Goal: Purchase product/service

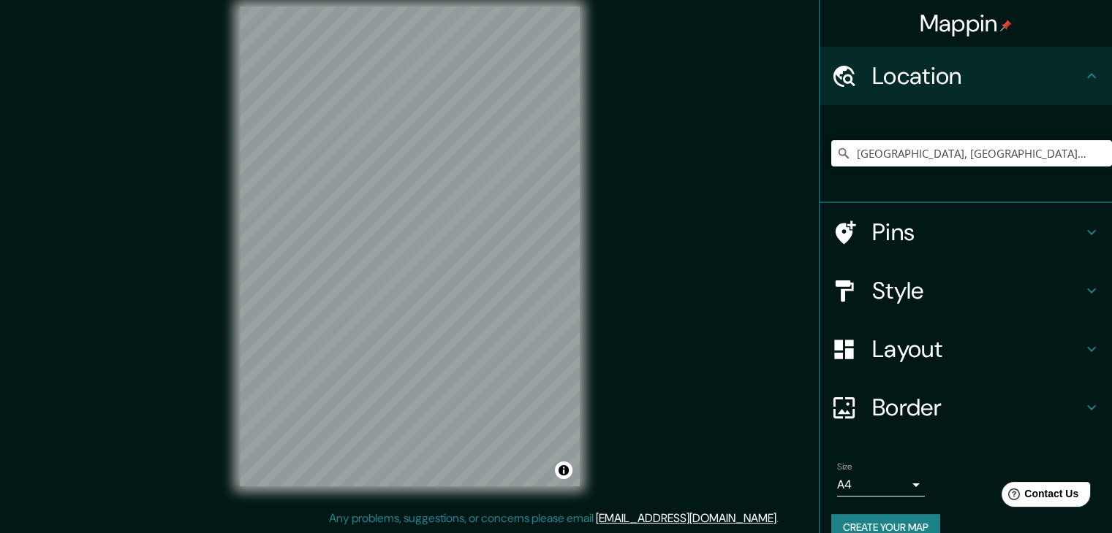
click at [916, 153] on input "[GEOGRAPHIC_DATA], [GEOGRAPHIC_DATA], [GEOGRAPHIC_DATA]" at bounding box center [971, 153] width 281 height 26
click at [974, 150] on input "[GEOGRAPHIC_DATA], [GEOGRAPHIC_DATA], [GEOGRAPHIC_DATA]" at bounding box center [971, 153] width 281 height 26
click at [975, 150] on input "[GEOGRAPHIC_DATA], [GEOGRAPHIC_DATA], [GEOGRAPHIC_DATA]" at bounding box center [971, 153] width 281 height 26
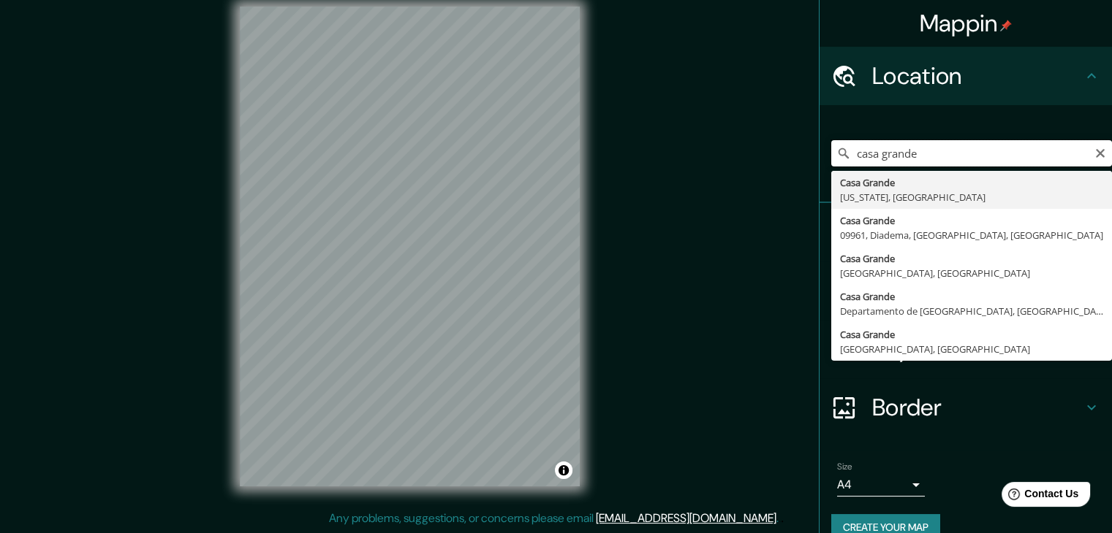
type input "Casa Grande, Arizona, Estados Unidos"
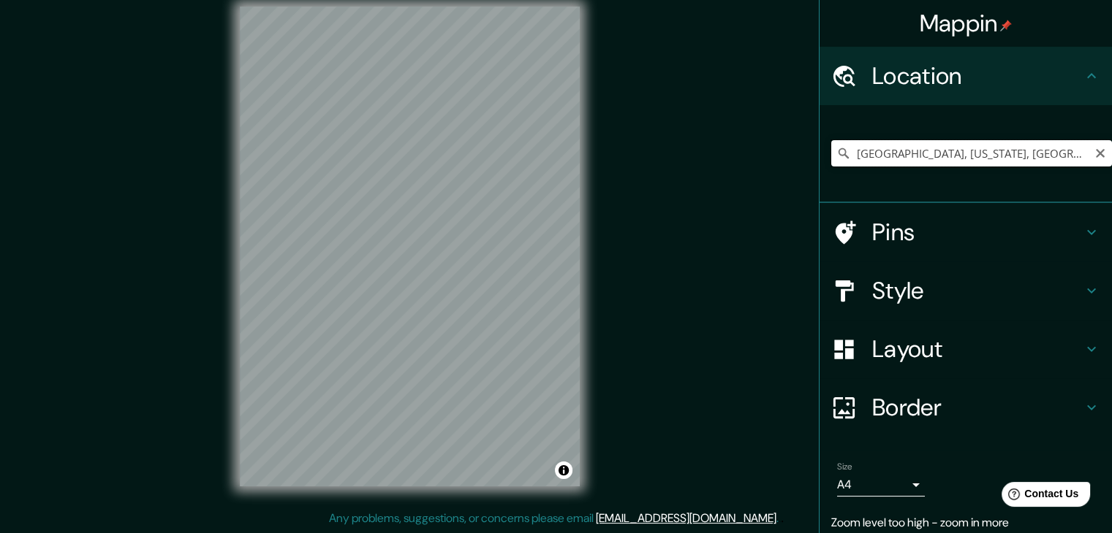
click at [939, 146] on input "Casa Grande, Arizona, Estados Unidos" at bounding box center [971, 153] width 281 height 26
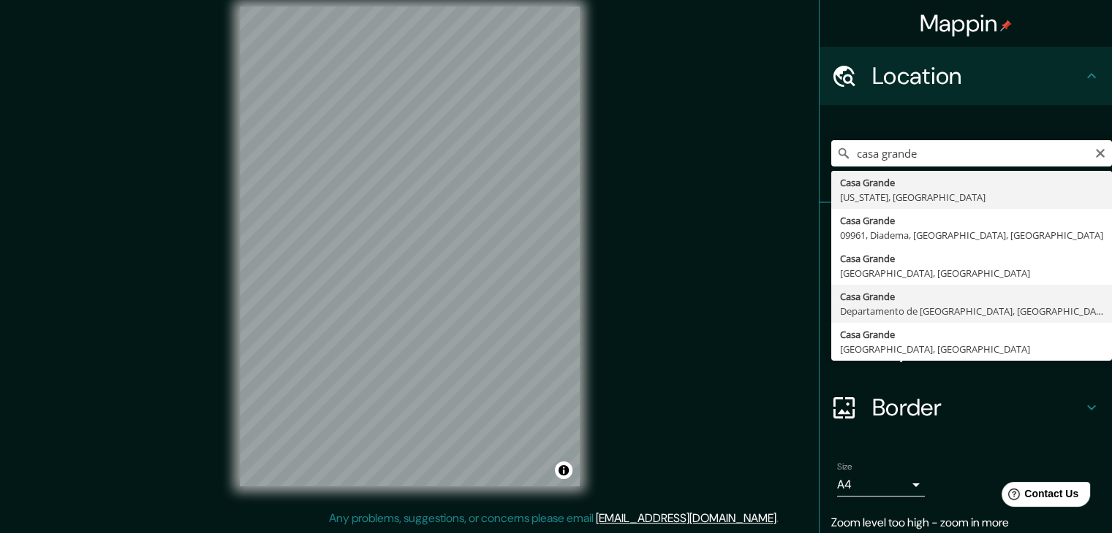
type input "[GEOGRAPHIC_DATA], [GEOGRAPHIC_DATA], [GEOGRAPHIC_DATA]"
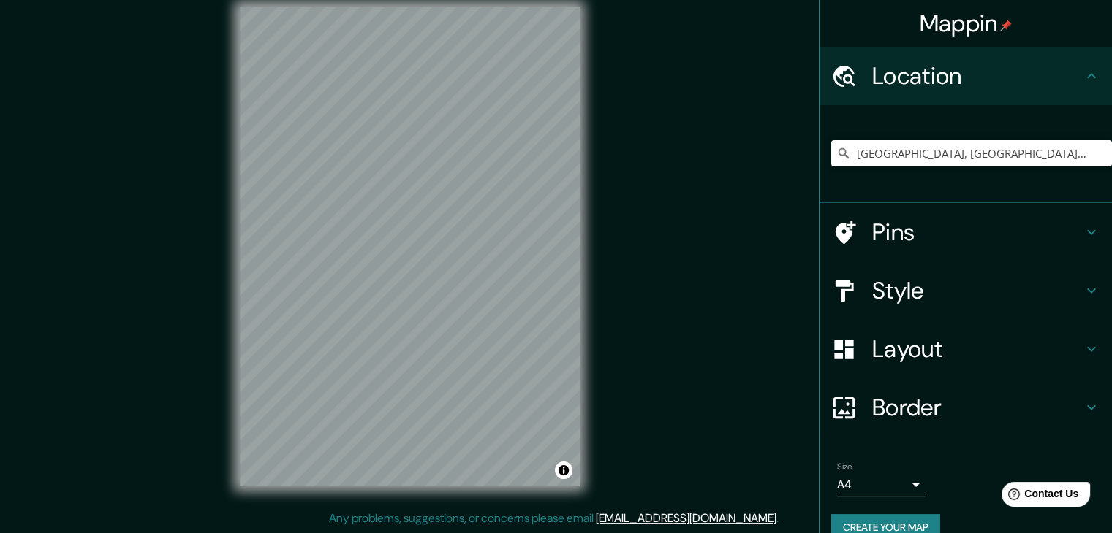
click at [890, 290] on h4 "Style" at bounding box center [977, 290] width 210 height 29
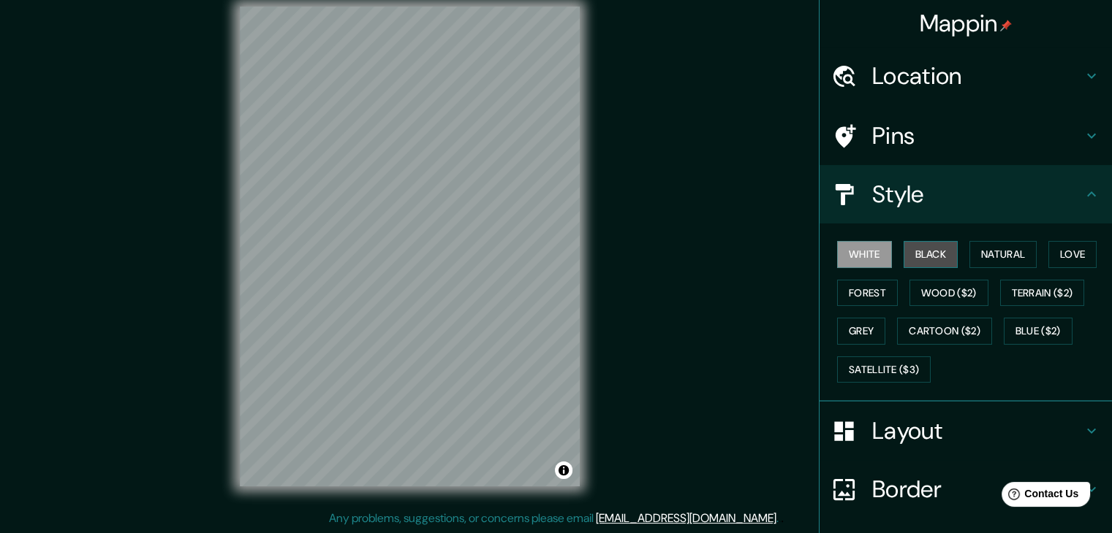
click at [921, 259] on button "Black" at bounding box center [930, 254] width 55 height 27
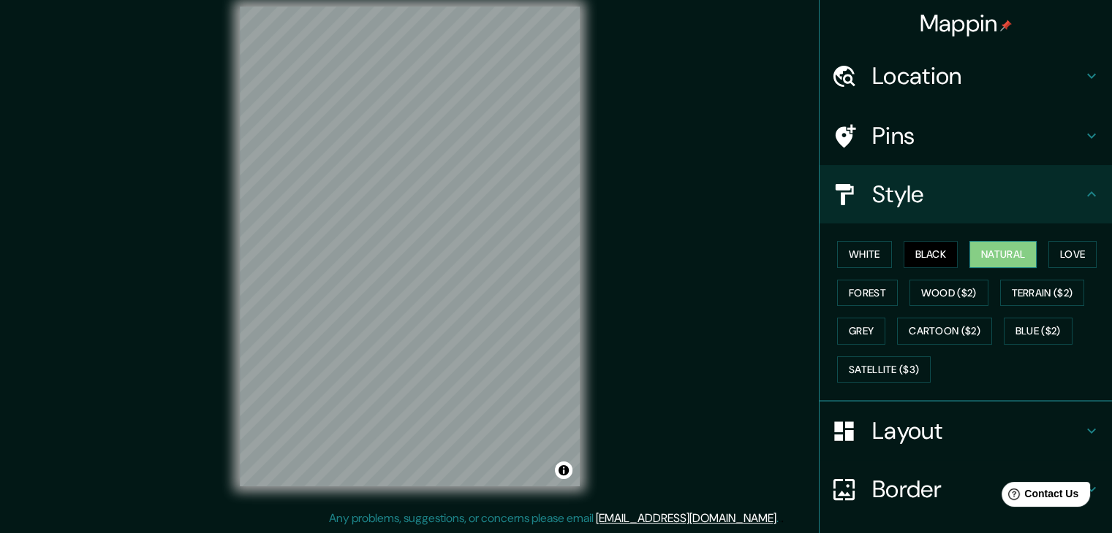
click at [979, 255] on button "Natural" at bounding box center [1002, 254] width 67 height 27
click at [1039, 246] on div "White Black Natural Love Forest Wood ($2) Terrain ($2) Grey Cartoon ($2) Blue (…" at bounding box center [971, 311] width 281 height 153
click at [1057, 254] on button "Love" at bounding box center [1072, 254] width 48 height 27
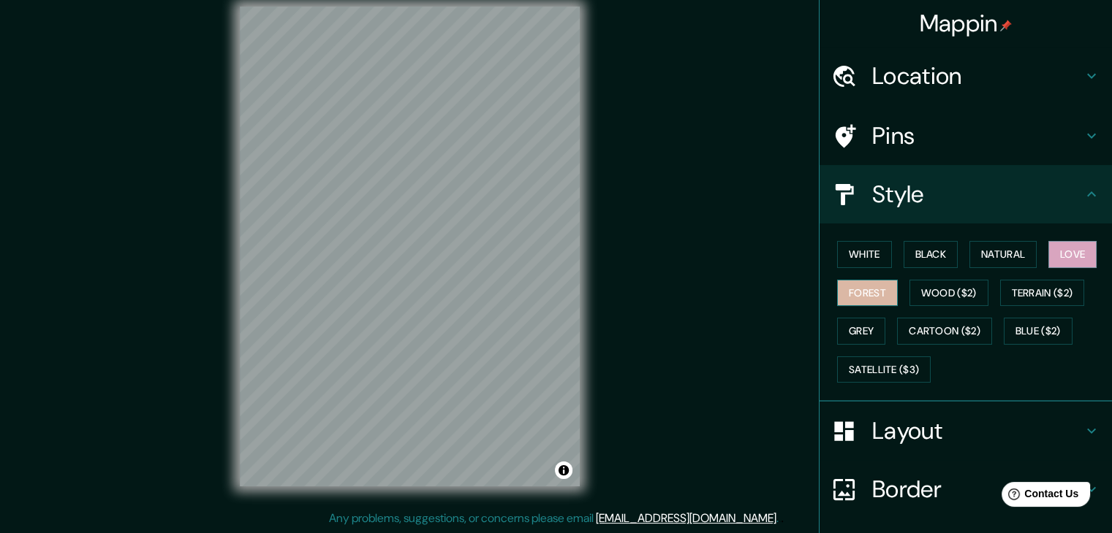
click at [861, 287] on button "Forest" at bounding box center [867, 293] width 61 height 27
click at [922, 295] on button "Wood ($2)" at bounding box center [948, 293] width 79 height 27
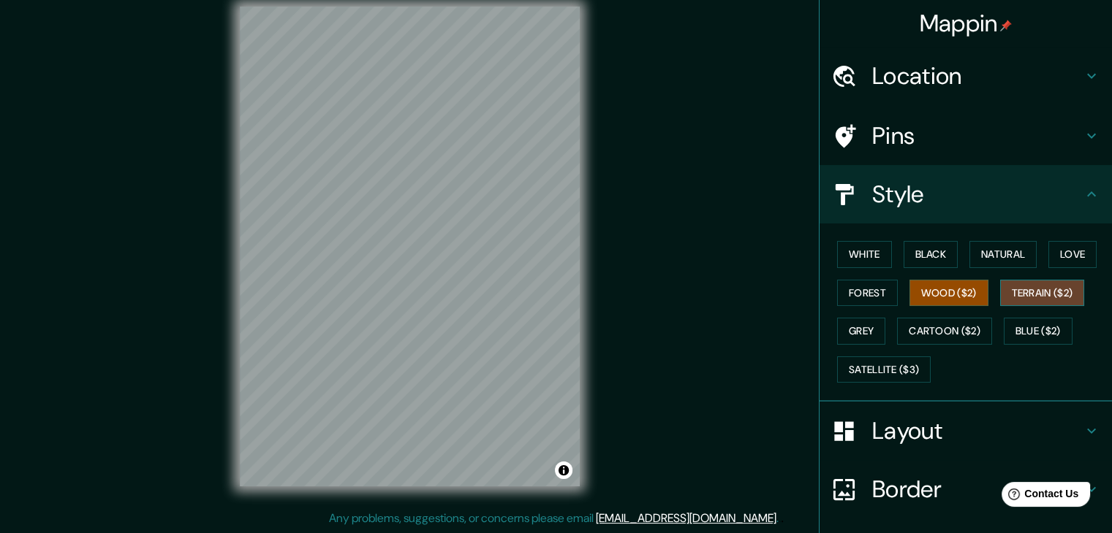
click at [1055, 290] on button "Terrain ($2)" at bounding box center [1042, 293] width 85 height 27
click at [862, 328] on button "Grey" at bounding box center [861, 331] width 48 height 27
click at [682, 328] on div "Mappin Location [GEOGRAPHIC_DATA], [GEOGRAPHIC_DATA], [GEOGRAPHIC_DATA] Pins St…" at bounding box center [556, 258] width 1112 height 550
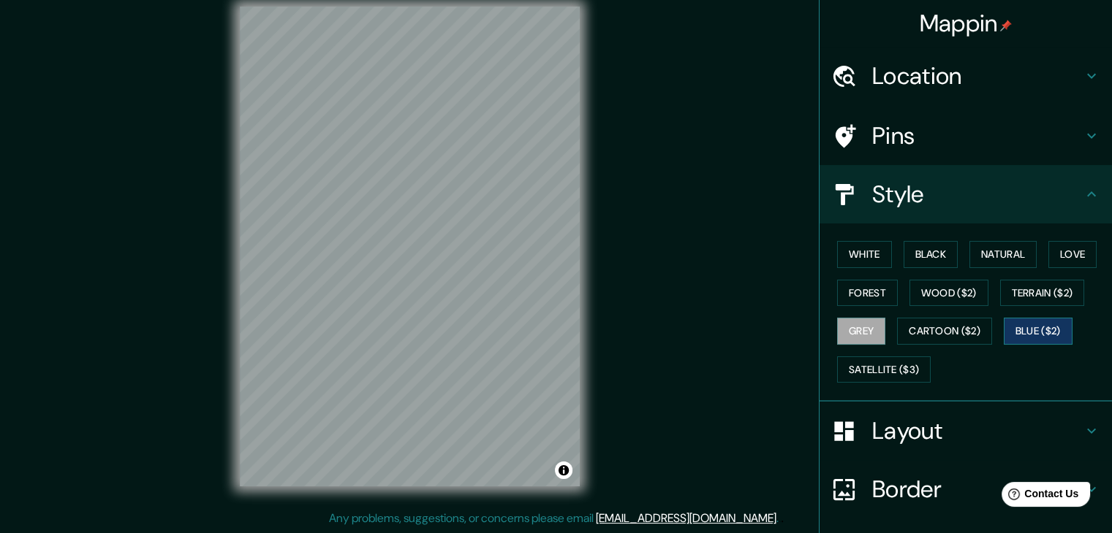
click at [1028, 338] on button "Blue ($2)" at bounding box center [1037, 331] width 69 height 27
click at [854, 340] on button "Grey" at bounding box center [861, 331] width 48 height 27
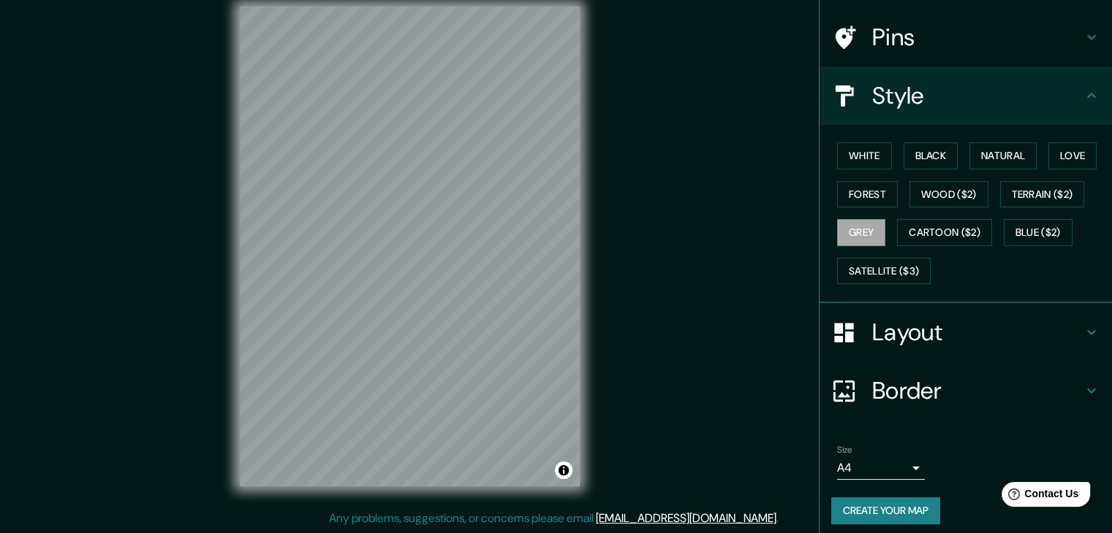
scroll to position [105, 0]
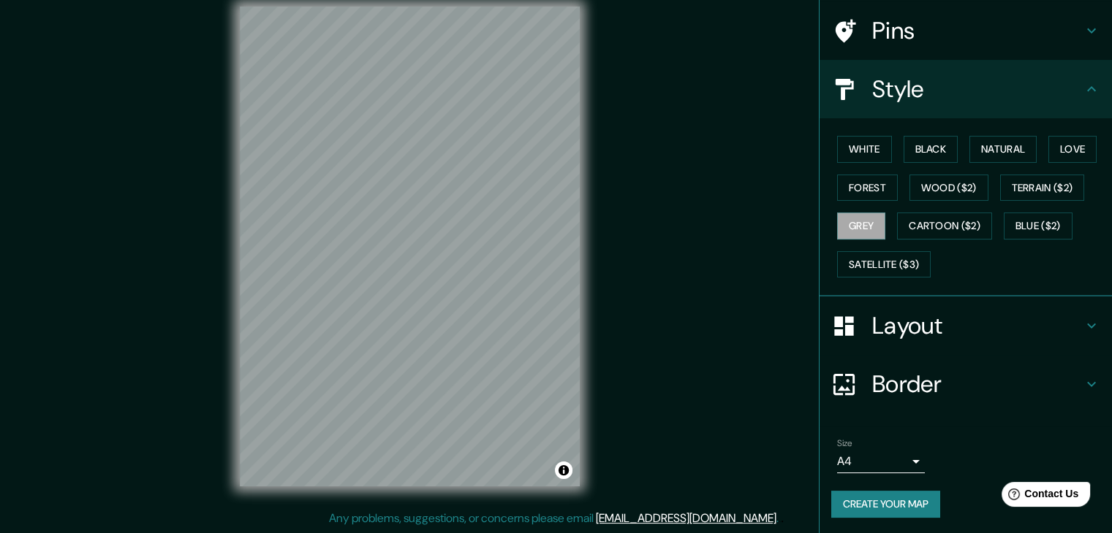
click at [872, 390] on h4 "Border" at bounding box center [977, 384] width 210 height 29
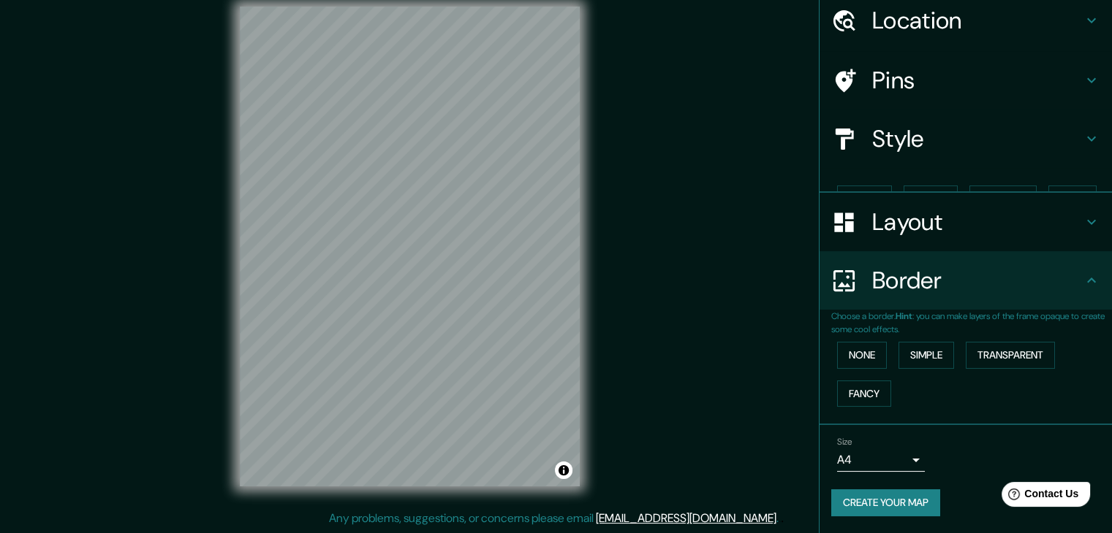
scroll to position [31, 0]
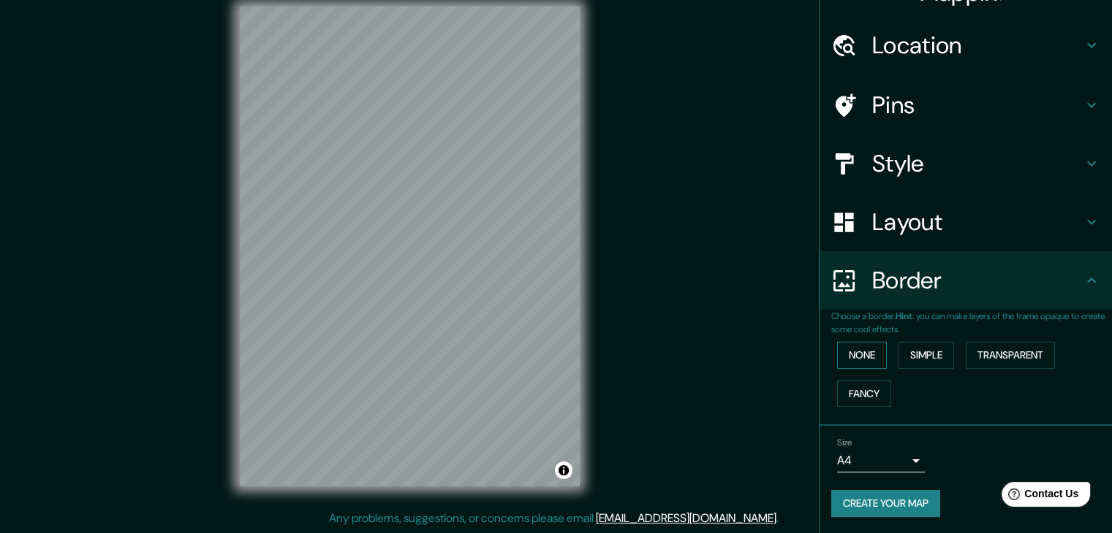
click at [867, 360] on button "None" at bounding box center [862, 355] width 50 height 27
click at [926, 354] on button "Simple" at bounding box center [926, 355] width 56 height 27
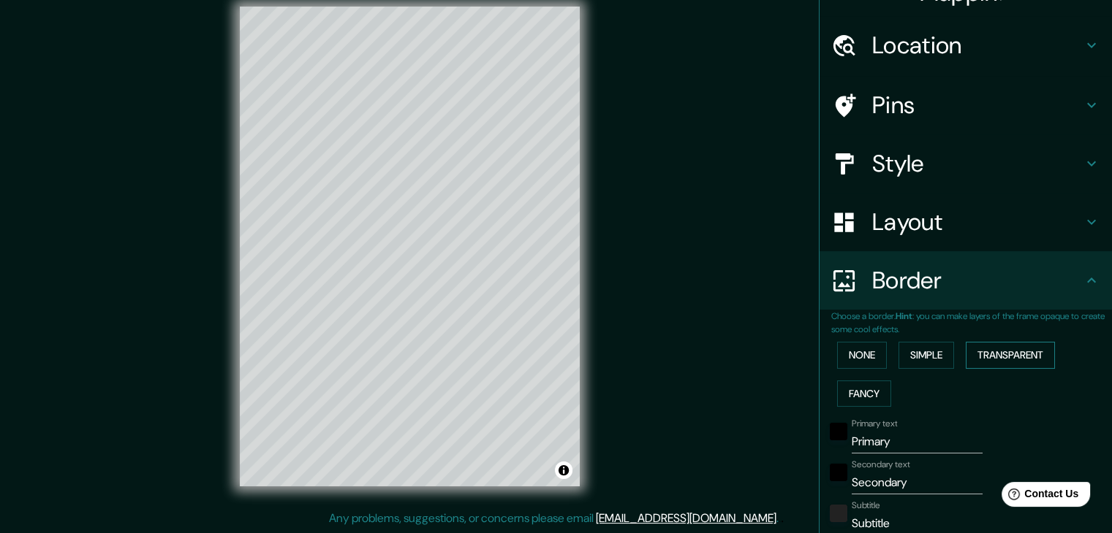
click at [987, 360] on button "Transparent" at bounding box center [1009, 355] width 89 height 27
click at [857, 395] on button "Fancy" at bounding box center [864, 394] width 54 height 27
click at [851, 368] on div "None Simple Transparent Fancy" at bounding box center [971, 374] width 281 height 77
click at [854, 352] on button "None" at bounding box center [862, 355] width 50 height 27
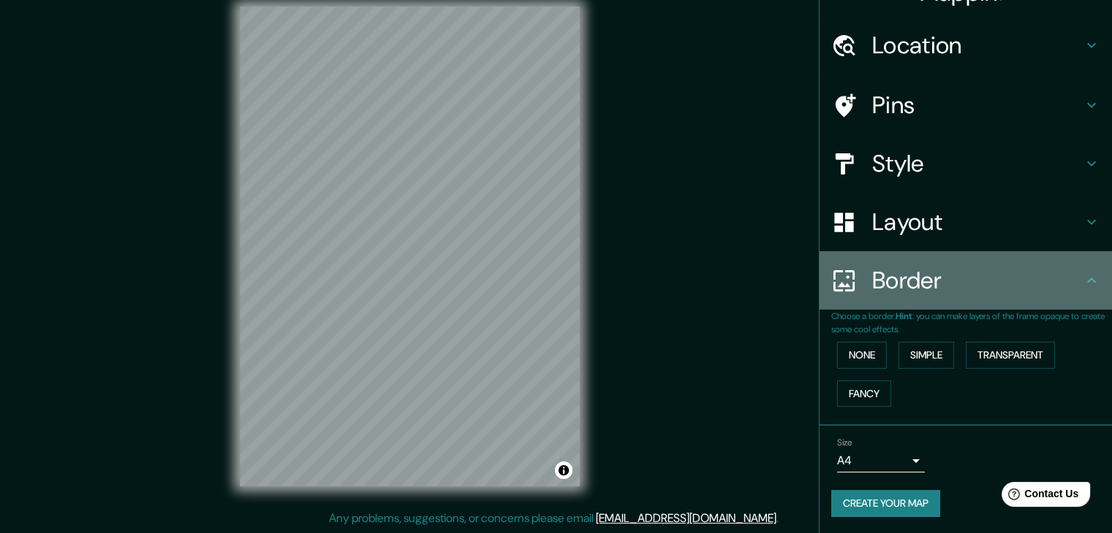
click at [915, 280] on h4 "Border" at bounding box center [977, 280] width 210 height 29
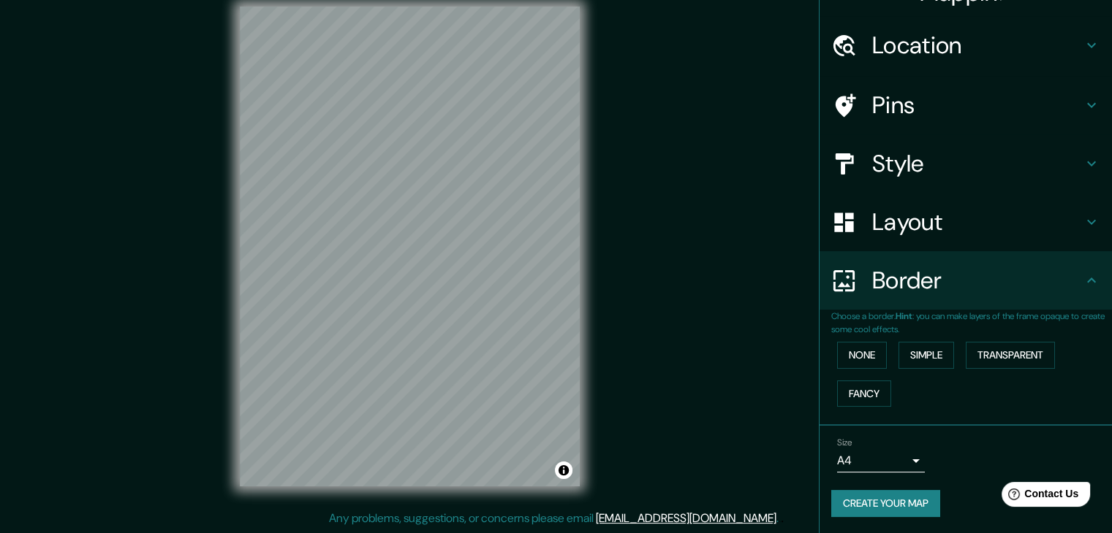
click at [880, 504] on button "Create your map" at bounding box center [885, 503] width 109 height 27
click at [906, 505] on div "Create your map" at bounding box center [965, 503] width 269 height 27
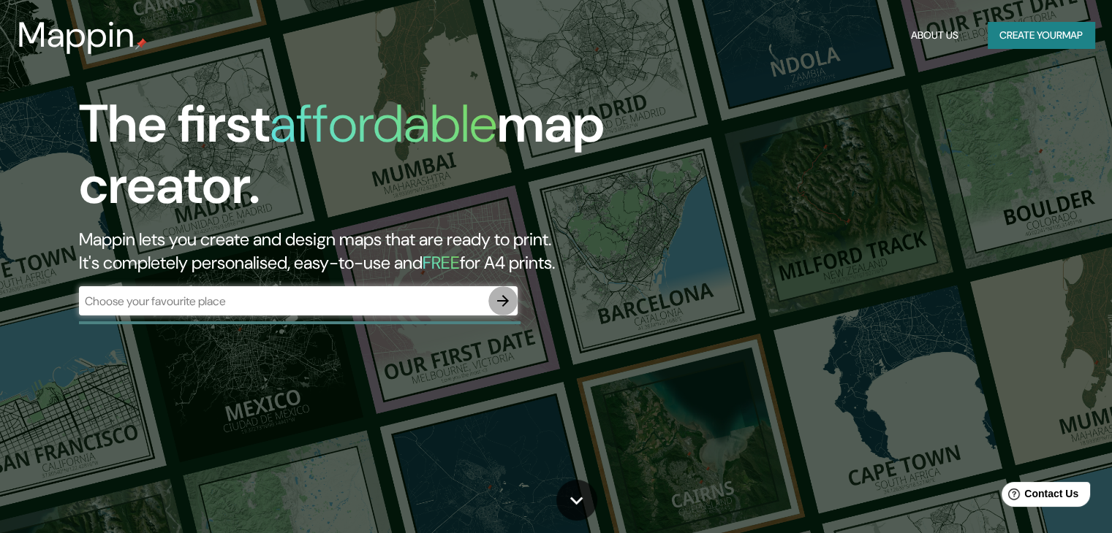
click at [511, 303] on icon "button" at bounding box center [503, 301] width 18 height 18
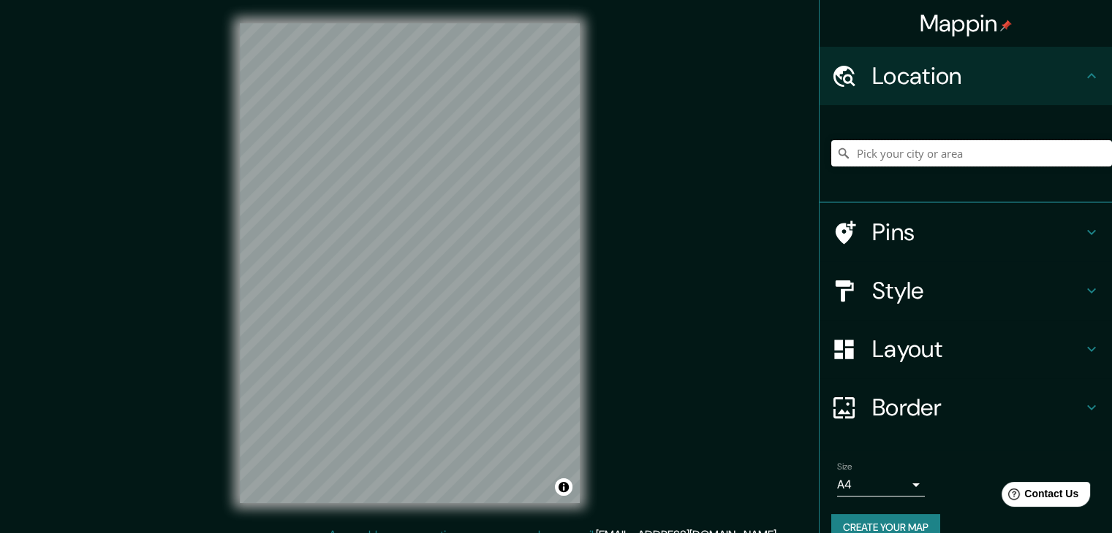
click at [870, 160] on input "Pick your city or area" at bounding box center [971, 153] width 281 height 26
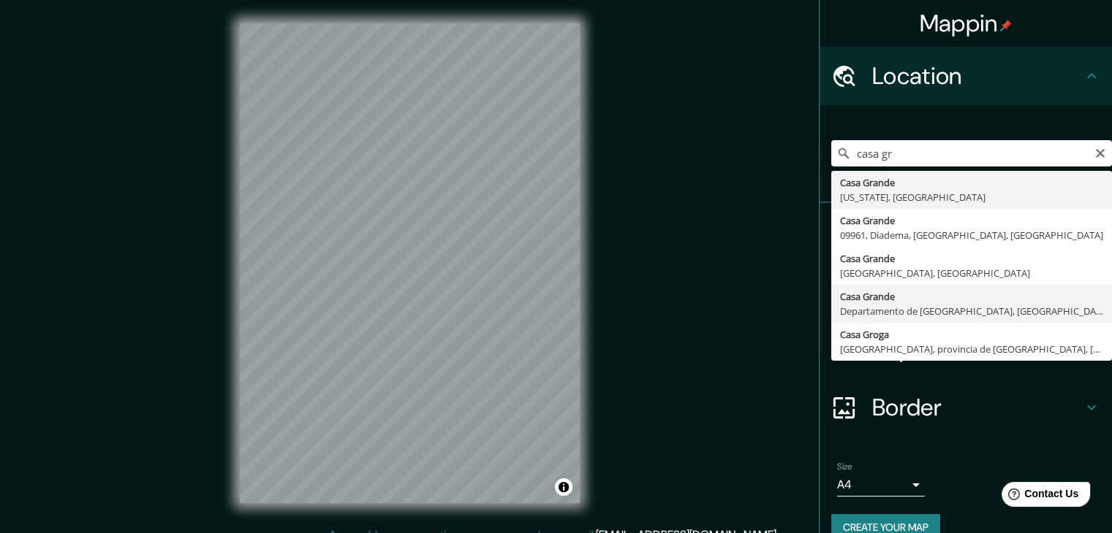
type input "[GEOGRAPHIC_DATA], [GEOGRAPHIC_DATA], [GEOGRAPHIC_DATA]"
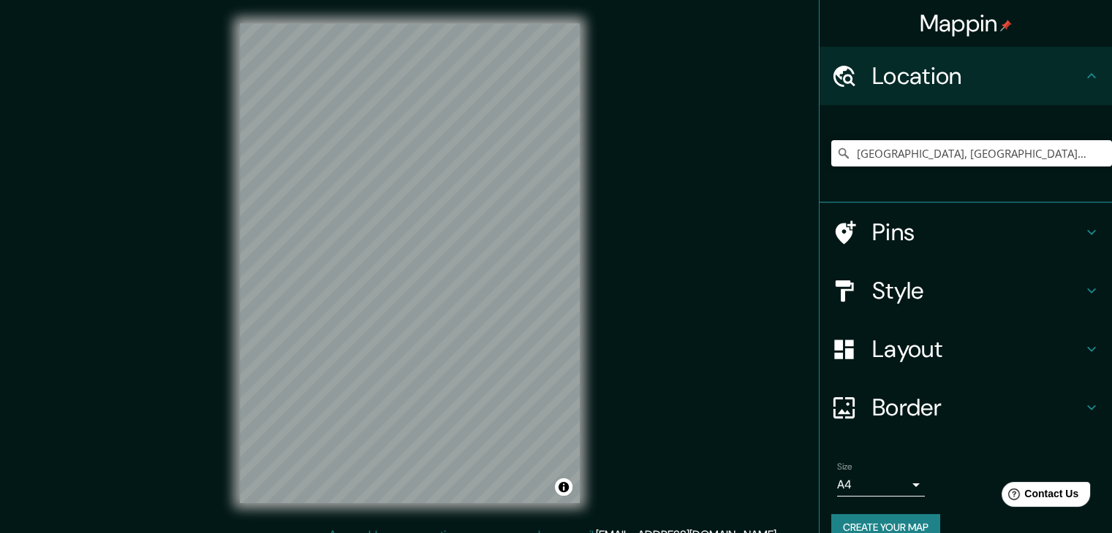
click at [957, 301] on h4 "Style" at bounding box center [977, 290] width 210 height 29
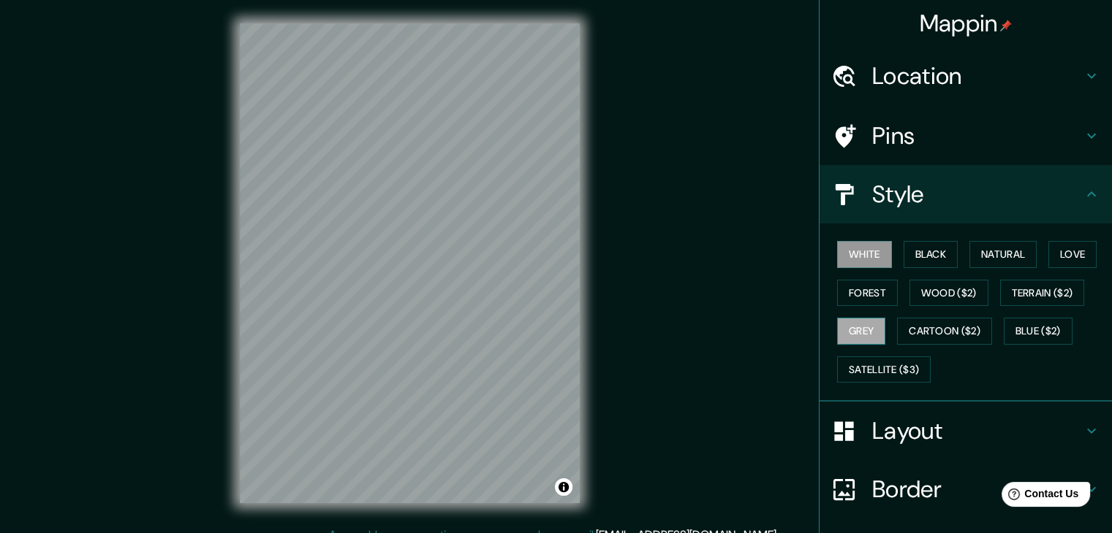
click at [859, 337] on button "Grey" at bounding box center [861, 331] width 48 height 27
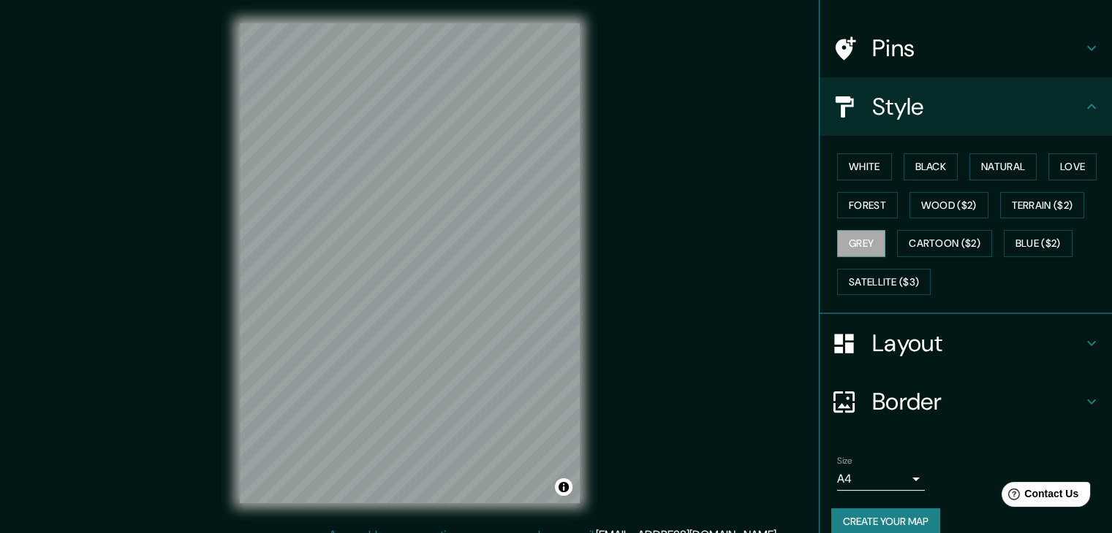
scroll to position [105, 0]
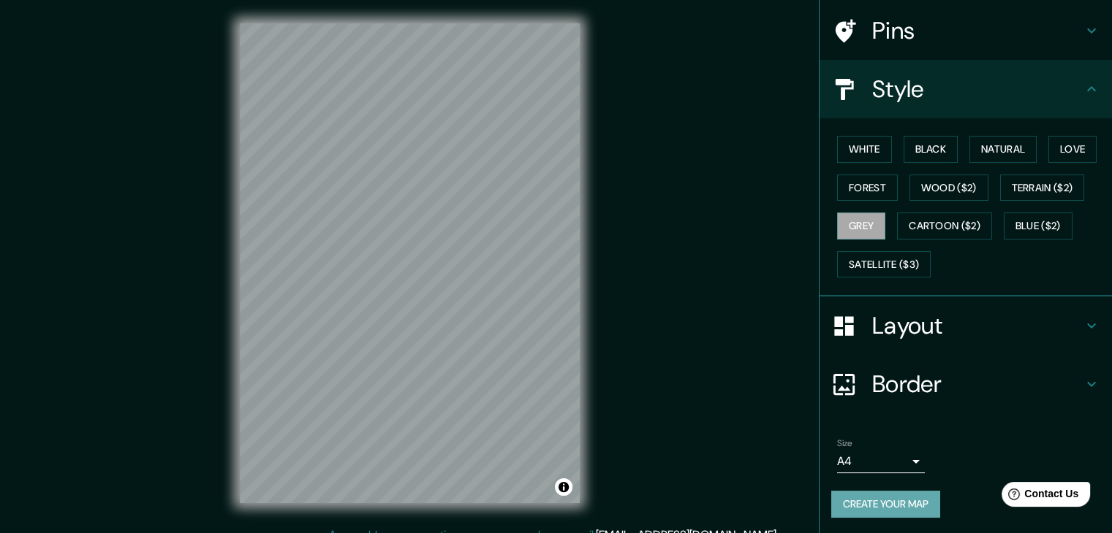
click at [888, 503] on button "Create your map" at bounding box center [885, 504] width 109 height 27
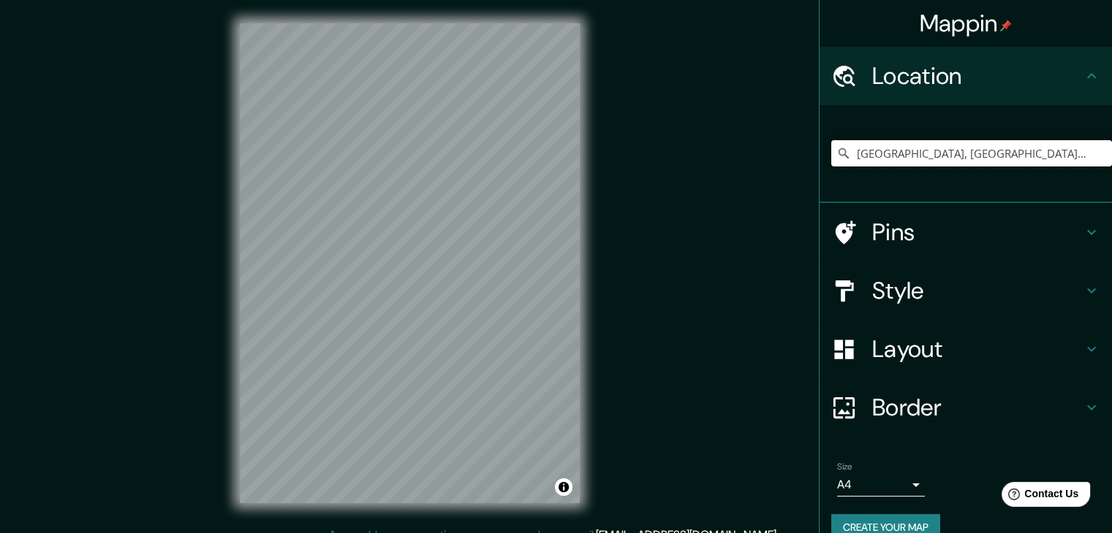
click at [917, 149] on input "[GEOGRAPHIC_DATA], [GEOGRAPHIC_DATA], [GEOGRAPHIC_DATA]" at bounding box center [971, 153] width 281 height 26
click at [914, 147] on input "[GEOGRAPHIC_DATA], [GEOGRAPHIC_DATA], [GEOGRAPHIC_DATA]" at bounding box center [971, 153] width 281 height 26
click at [913, 146] on input "[GEOGRAPHIC_DATA], [GEOGRAPHIC_DATA], [GEOGRAPHIC_DATA]" at bounding box center [971, 153] width 281 height 26
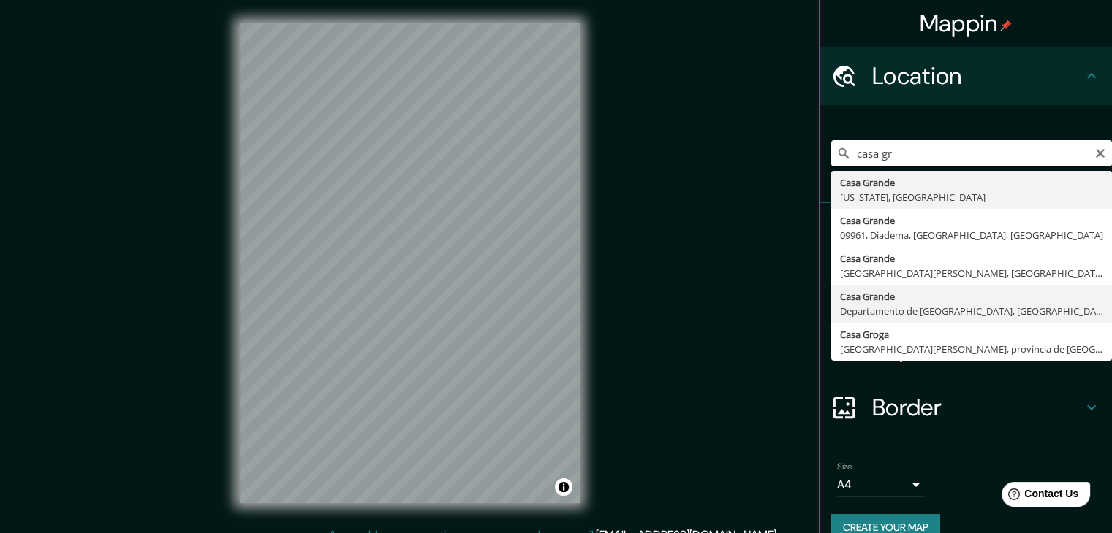
type input "[GEOGRAPHIC_DATA], [GEOGRAPHIC_DATA], [GEOGRAPHIC_DATA]"
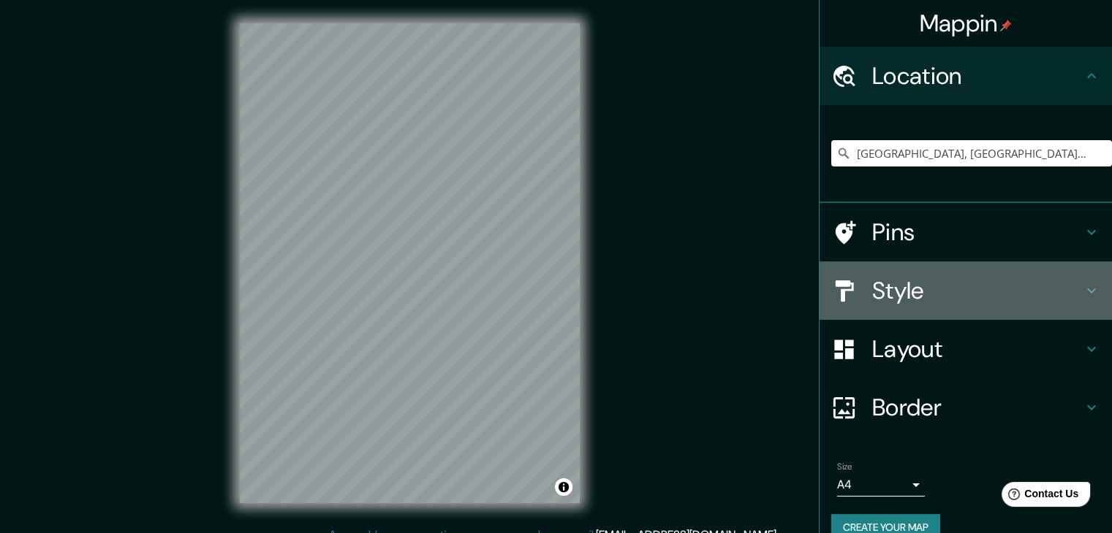
click at [877, 302] on h4 "Style" at bounding box center [977, 290] width 210 height 29
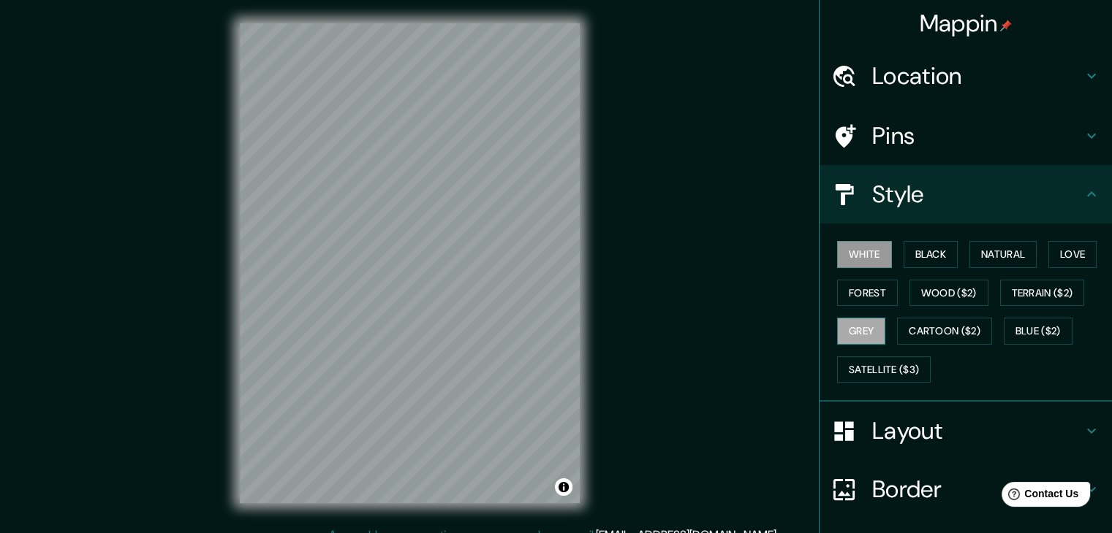
click at [843, 334] on button "Grey" at bounding box center [861, 331] width 48 height 27
click at [740, 355] on div "Mappin Location [GEOGRAPHIC_DATA], [GEOGRAPHIC_DATA], [GEOGRAPHIC_DATA] Pins St…" at bounding box center [556, 275] width 1112 height 550
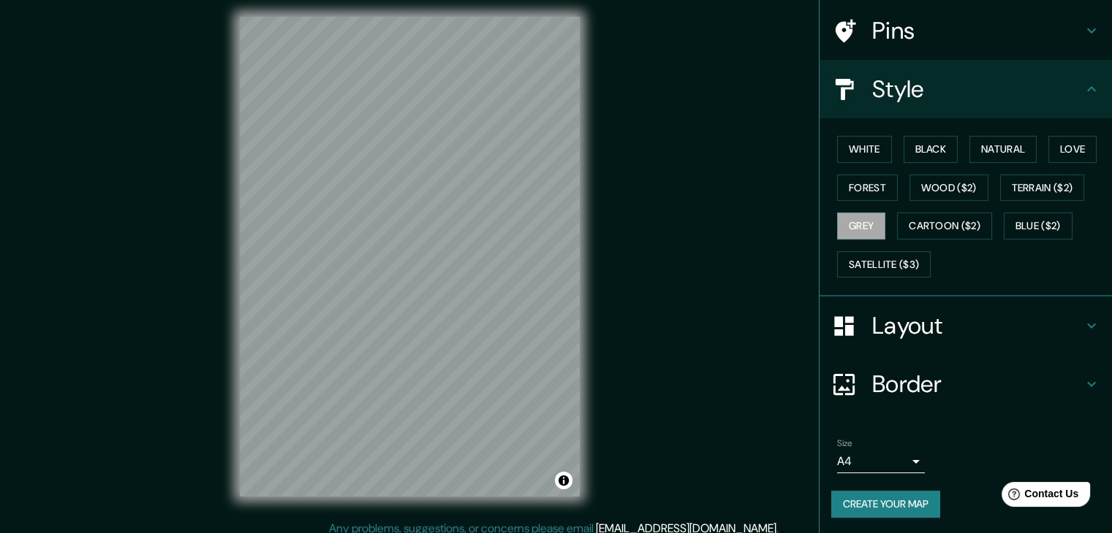
scroll to position [17, 0]
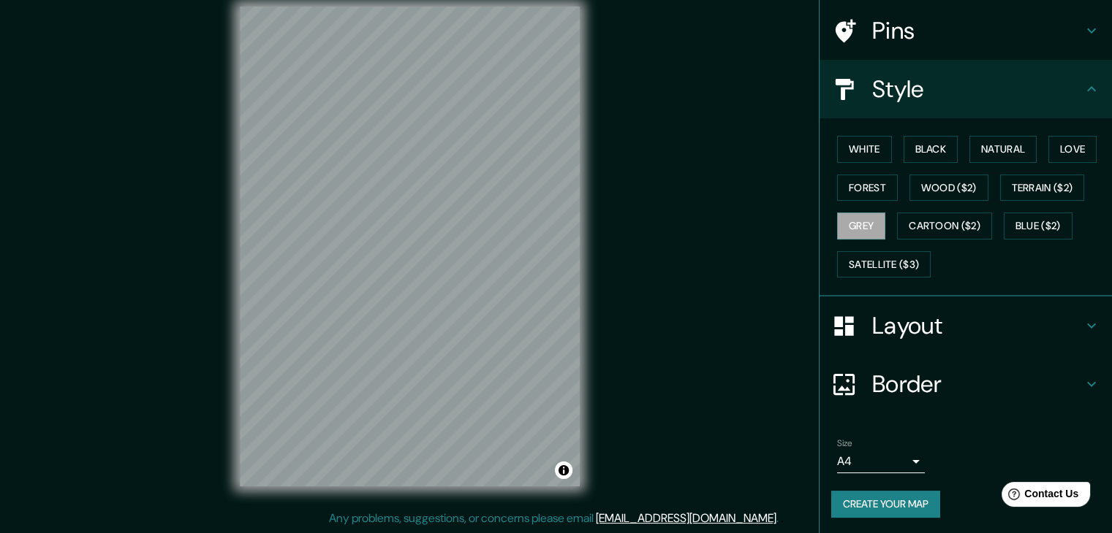
click at [889, 504] on button "Create your map" at bounding box center [885, 504] width 109 height 27
